Goal: Find specific page/section: Find specific page/section

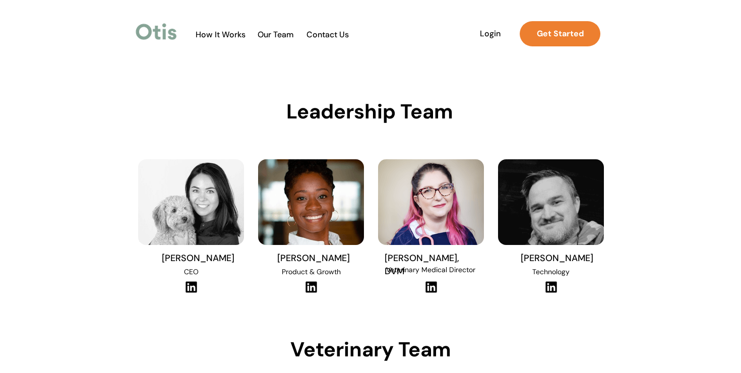
click at [162, 32] on img at bounding box center [157, 31] width 46 height 23
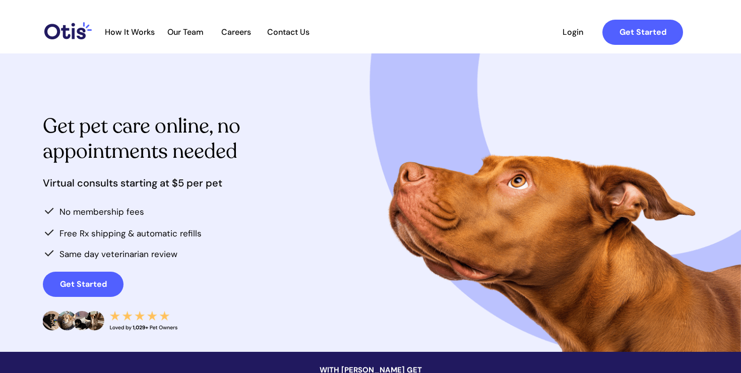
click at [186, 31] on span "Our Team" at bounding box center [185, 32] width 49 height 10
